Goal: Task Accomplishment & Management: Manage account settings

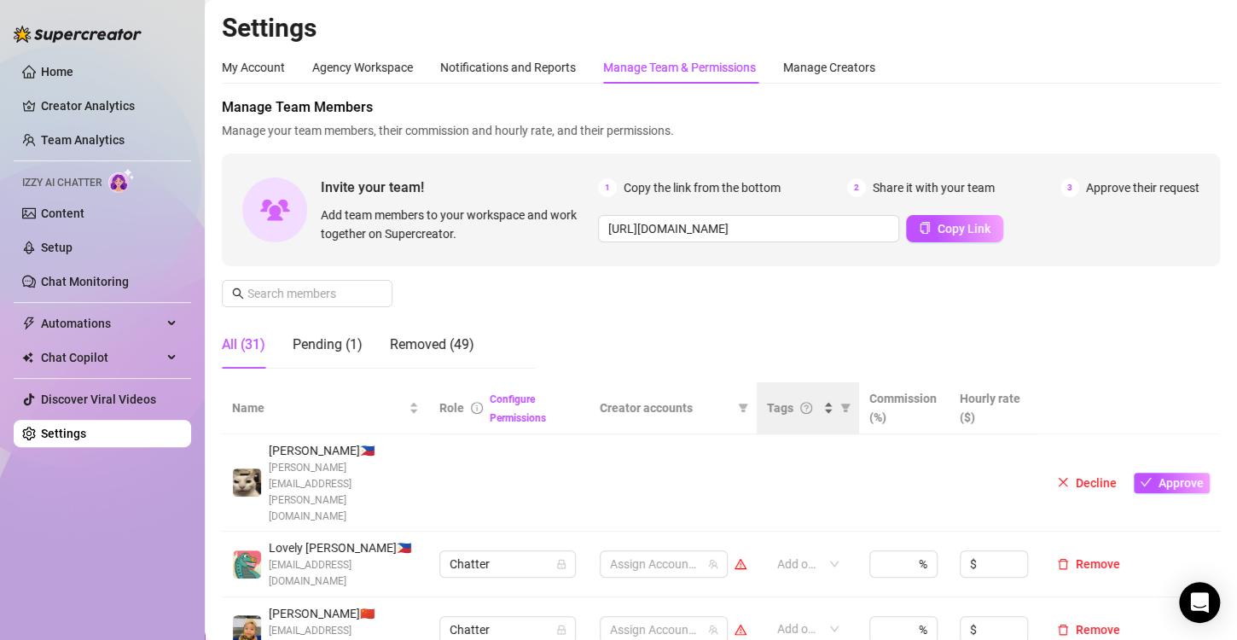
scroll to position [171, 0]
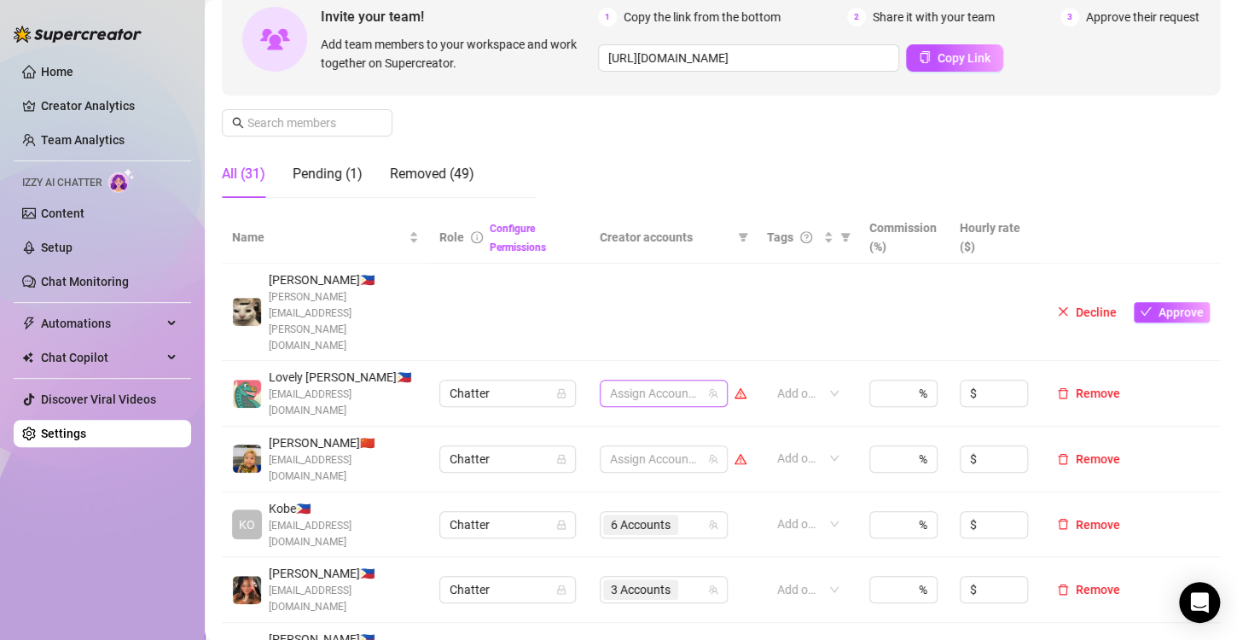
click at [631, 381] on div at bounding box center [654, 393] width 103 height 24
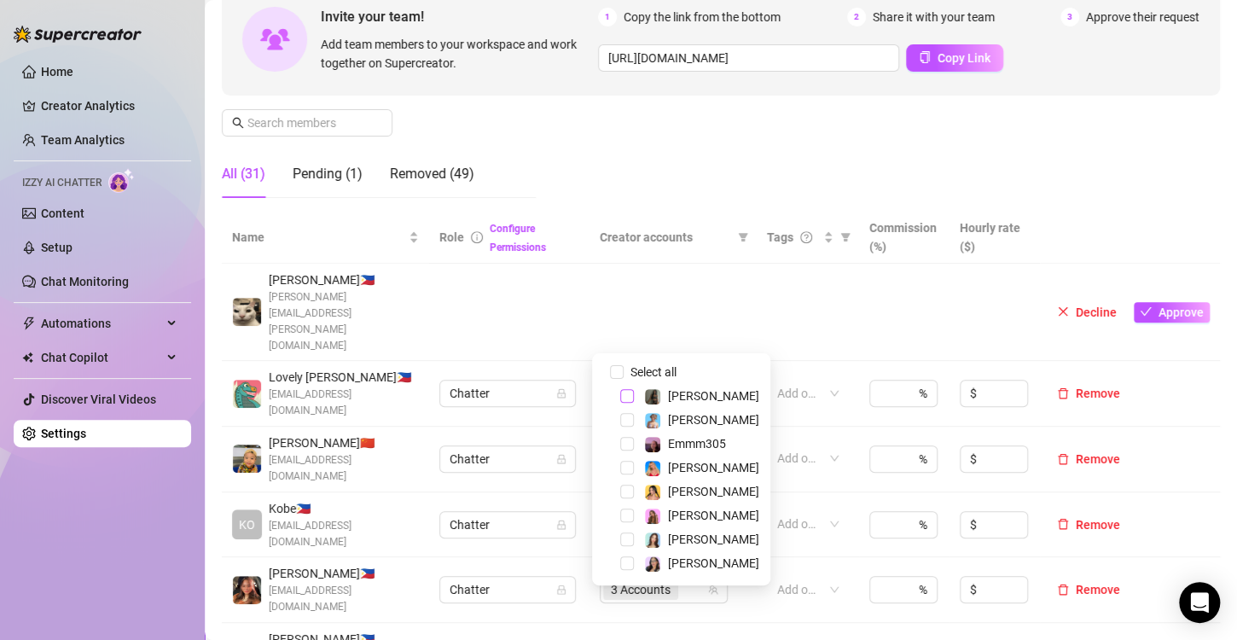
click at [626, 393] on span "Select tree node" at bounding box center [627, 396] width 14 height 14
click at [665, 133] on div "Manage Team Members Manage your team members, their commission and hourly rate,…" at bounding box center [721, 69] width 998 height 285
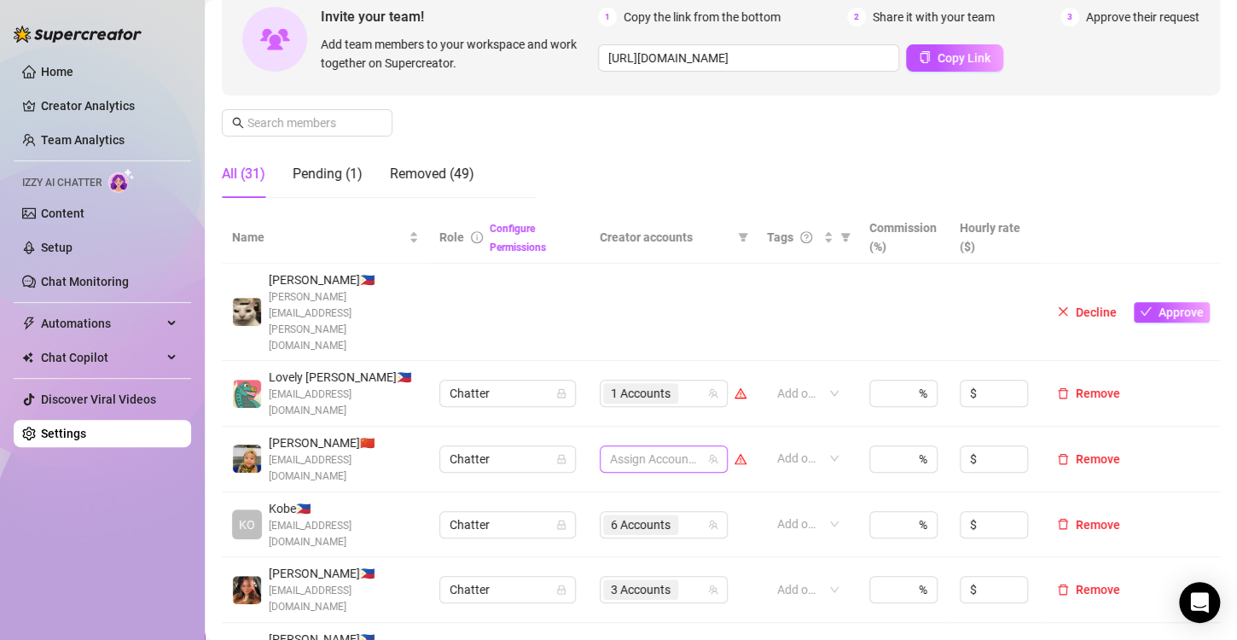
click at [640, 447] on div at bounding box center [654, 459] width 103 height 24
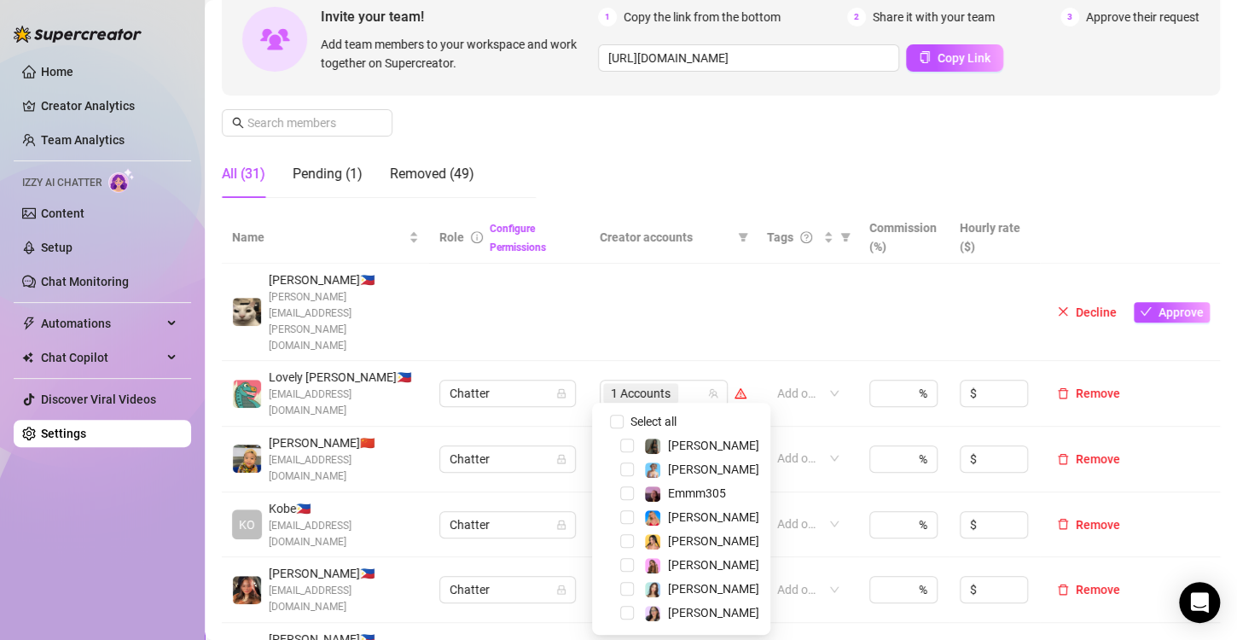
click at [664, 150] on div "Manage Team Members Manage your team members, their commission and hourly rate,…" at bounding box center [721, 69] width 998 height 285
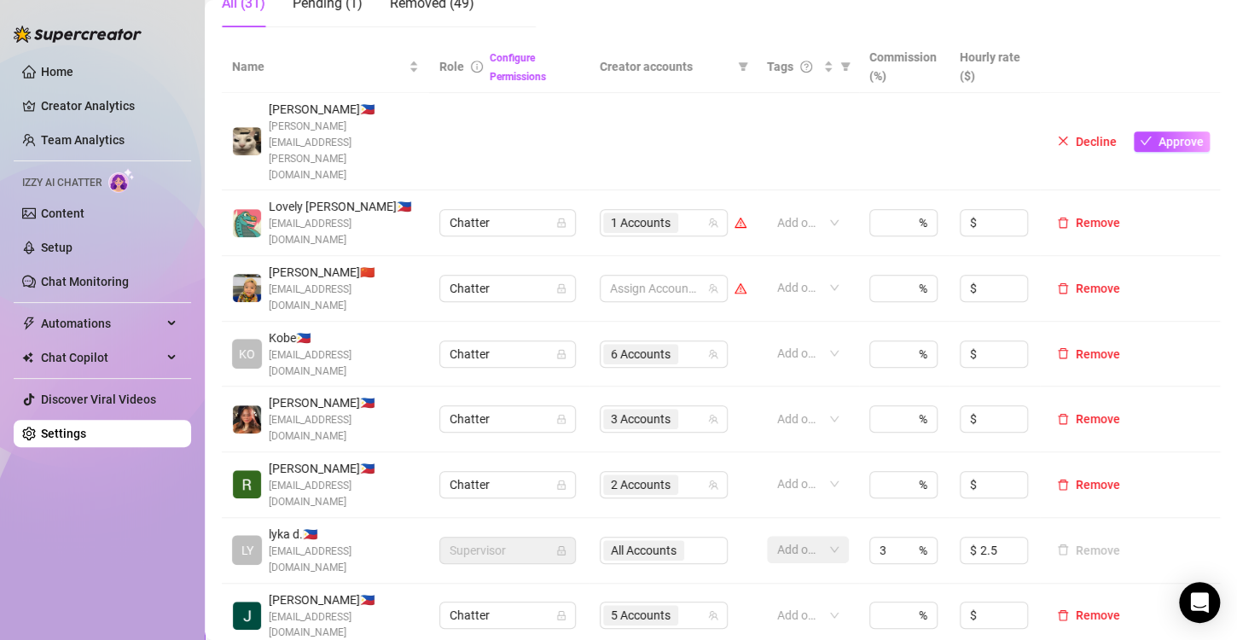
scroll to position [427, 0]
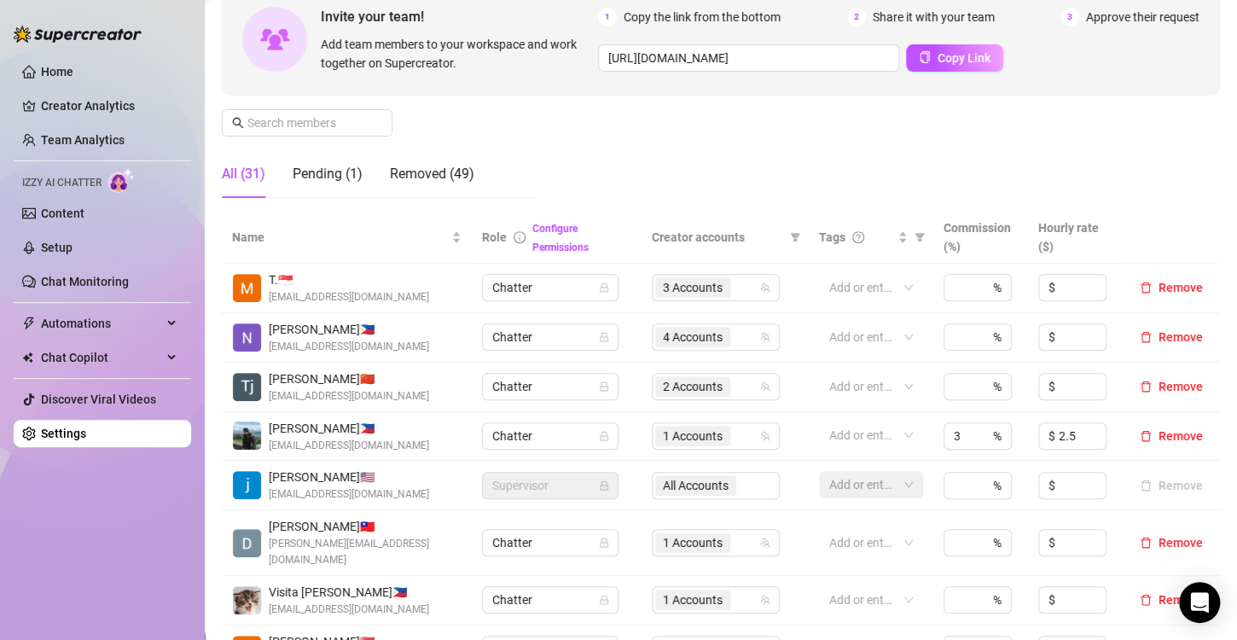
scroll to position [341, 0]
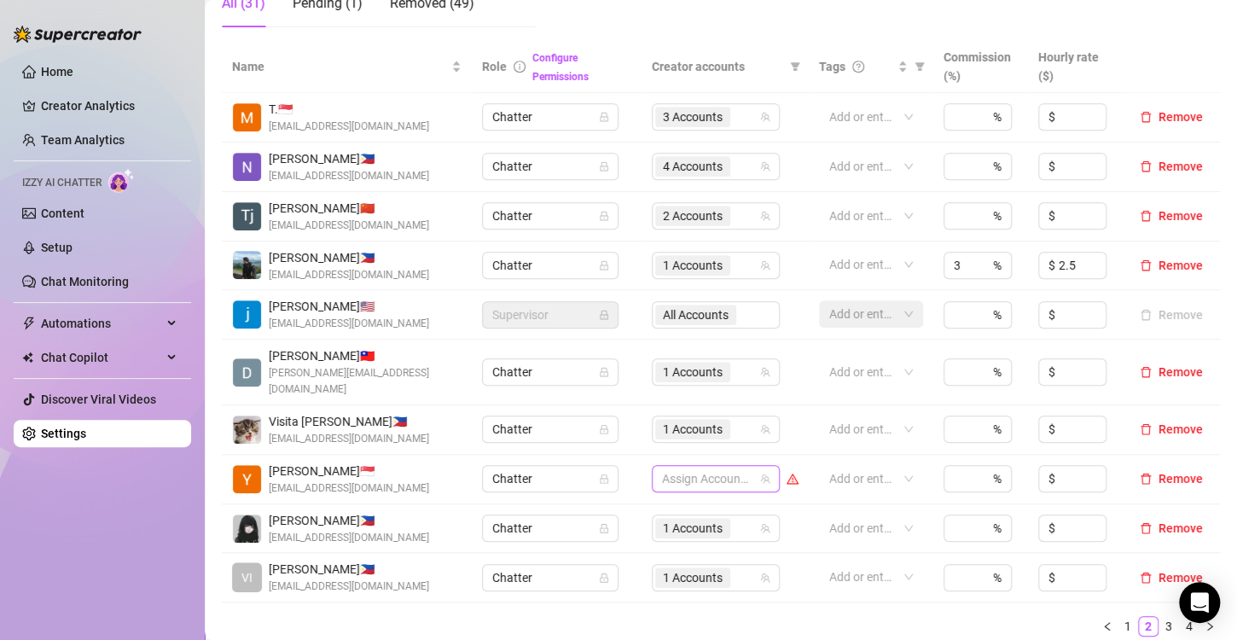
click at [672, 467] on div at bounding box center [706, 479] width 103 height 24
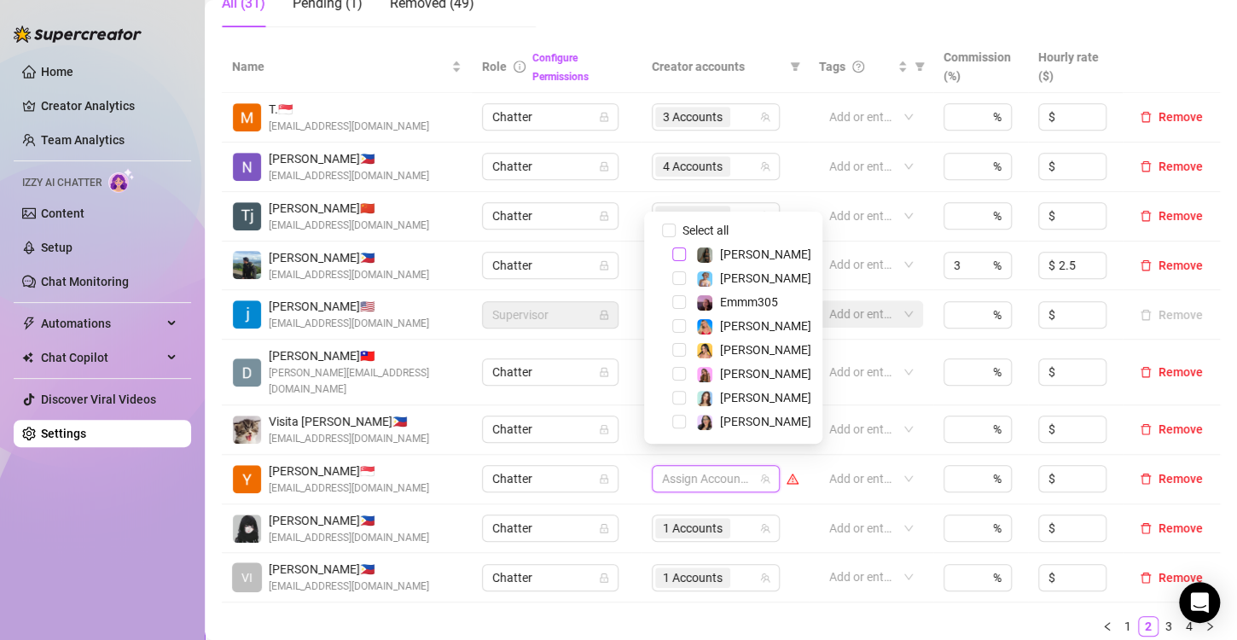
click at [678, 253] on span "Select tree node" at bounding box center [679, 254] width 14 height 14
click at [719, 625] on div "Name Role Configure Permissions Creator accounts Tags Commission (%) Hourly rat…" at bounding box center [721, 345] width 998 height 609
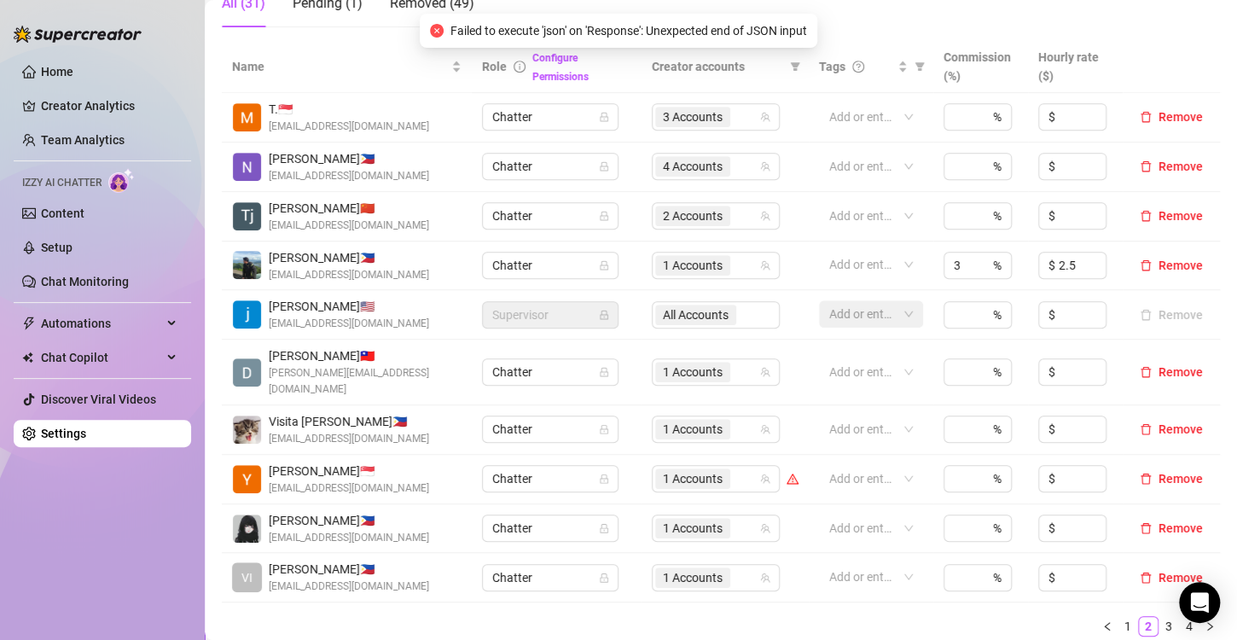
scroll to position [597, 0]
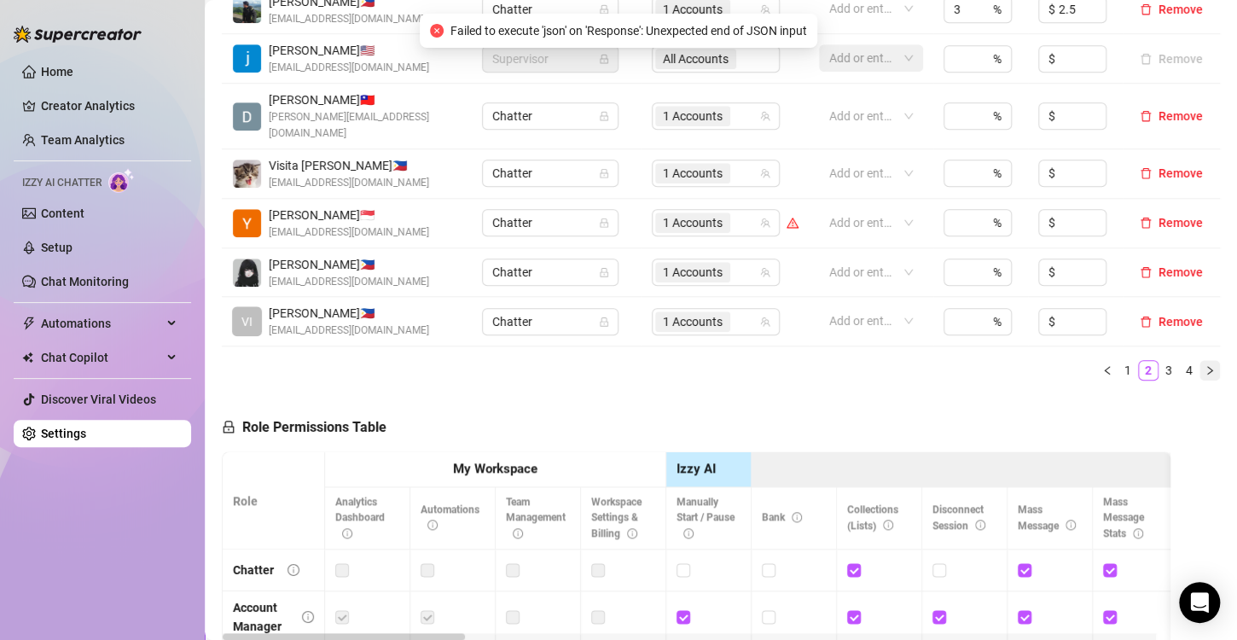
click at [1205, 365] on icon "right" at bounding box center [1210, 370] width 10 height 10
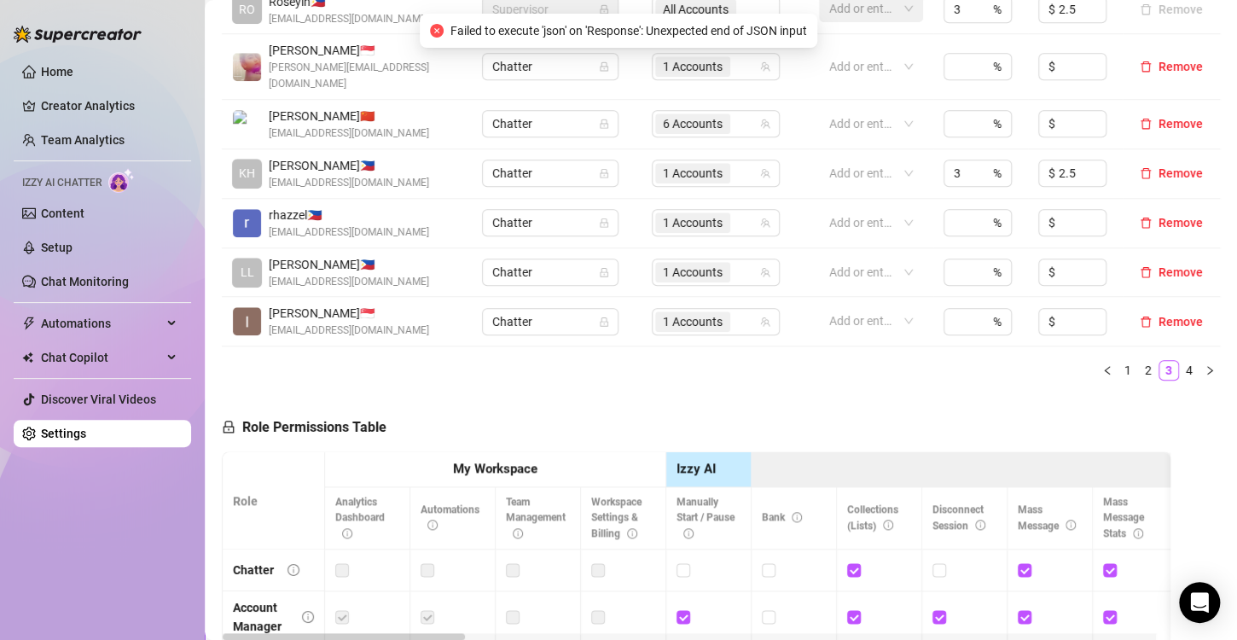
scroll to position [341, 0]
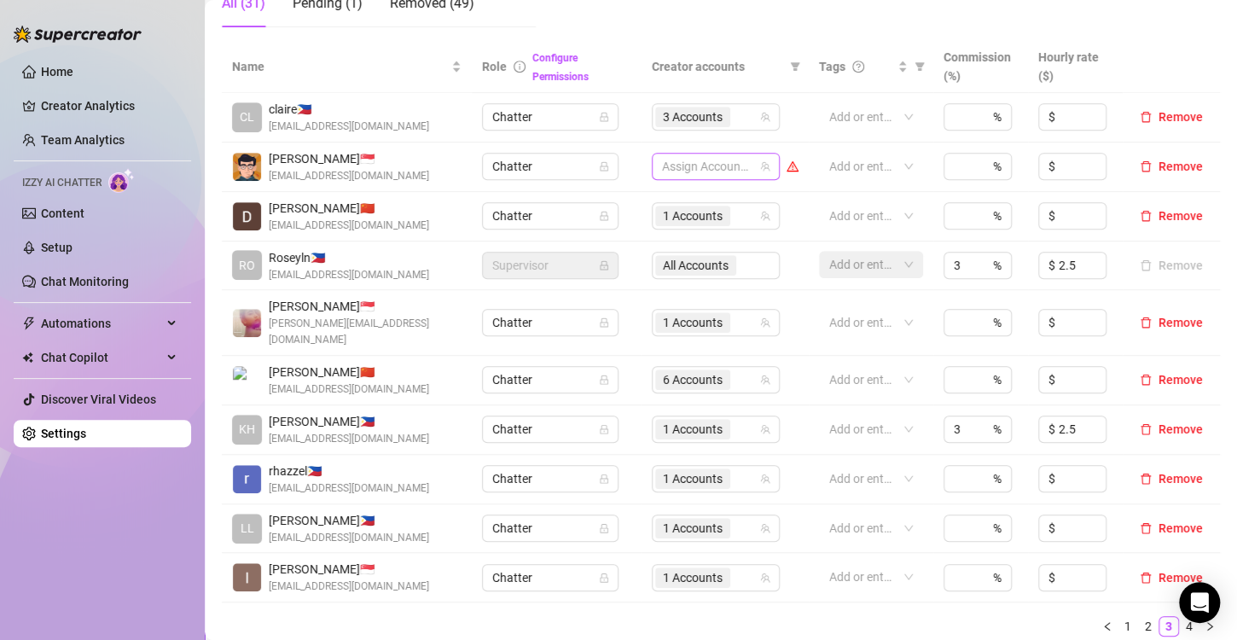
click at [675, 166] on div at bounding box center [706, 166] width 103 height 24
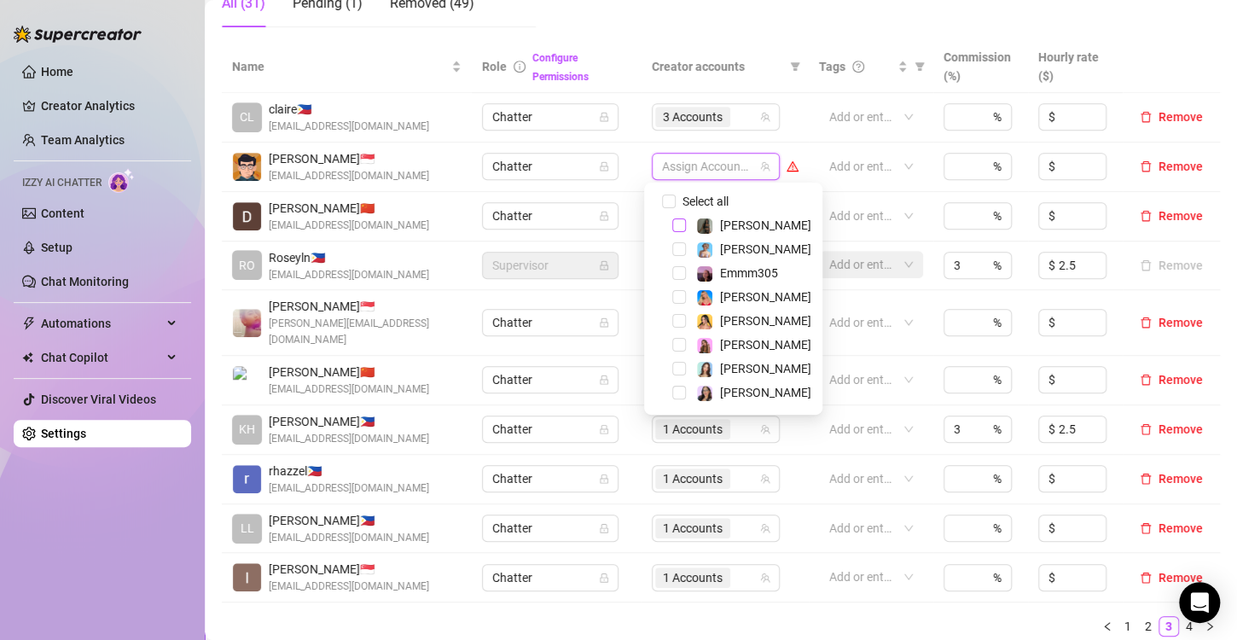
click at [676, 228] on span "Select tree node" at bounding box center [679, 225] width 14 height 14
click at [692, 616] on ul "1 2 3 4" at bounding box center [721, 626] width 998 height 20
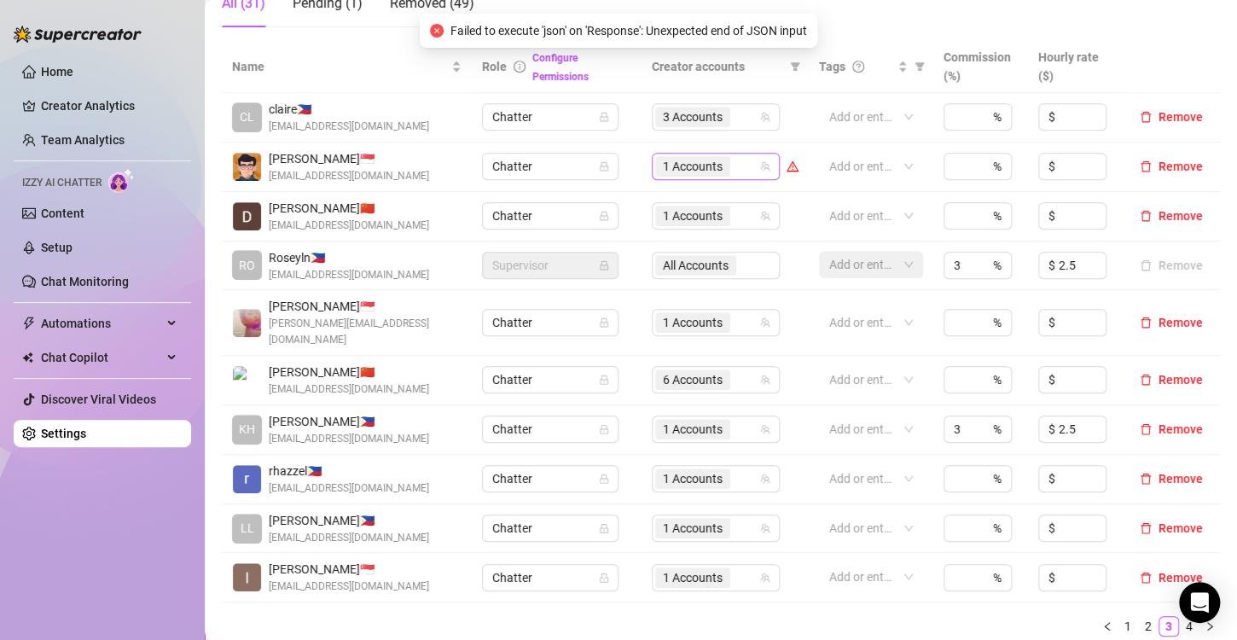
click at [701, 162] on span "1 Accounts" at bounding box center [693, 166] width 60 height 19
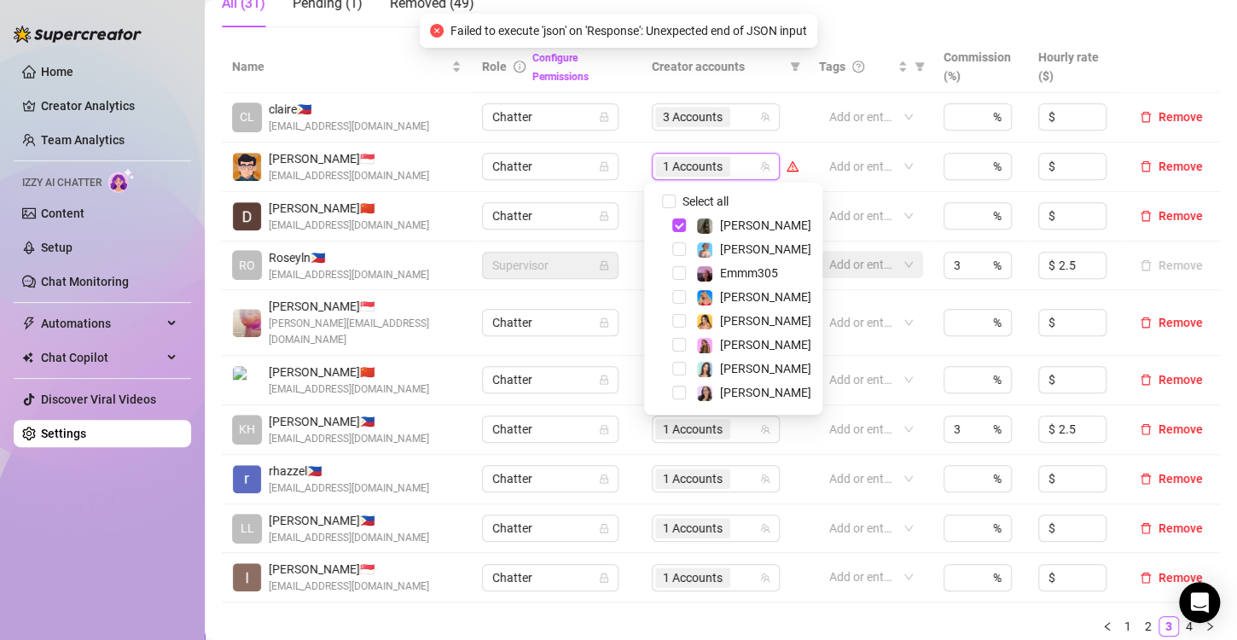
click at [597, 616] on ul "1 2 3 4" at bounding box center [721, 626] width 998 height 20
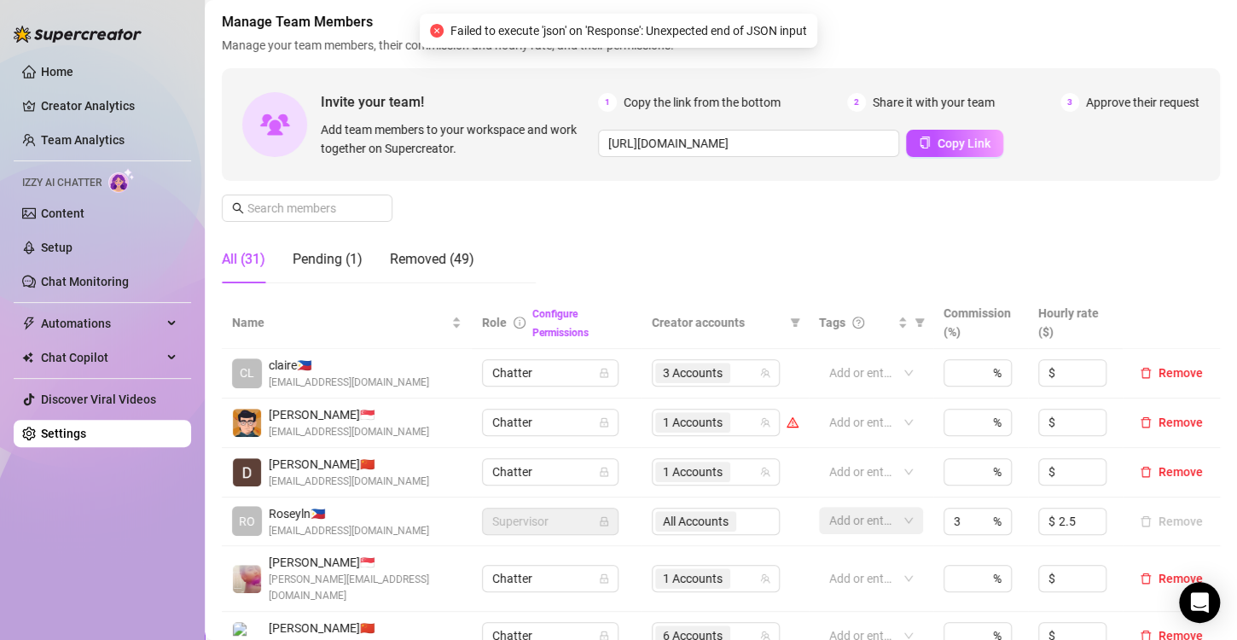
scroll to position [0, 0]
